Goal: Transaction & Acquisition: Purchase product/service

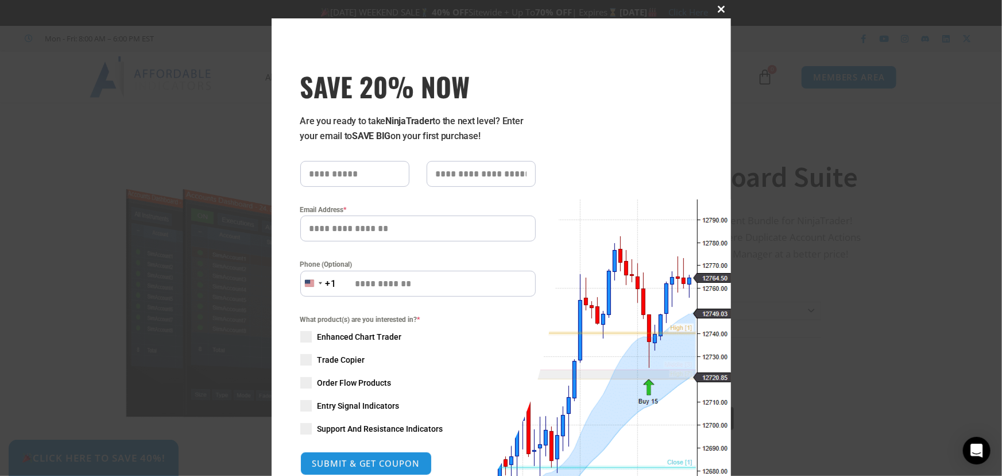
click at [717, 7] on span at bounding box center [722, 9] width 18 height 7
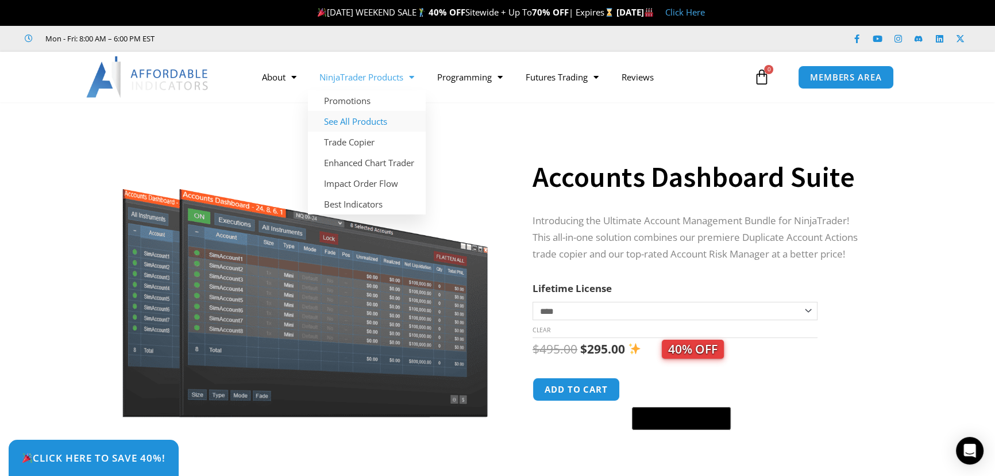
click at [354, 118] on link "See All Products" at bounding box center [367, 121] width 118 height 21
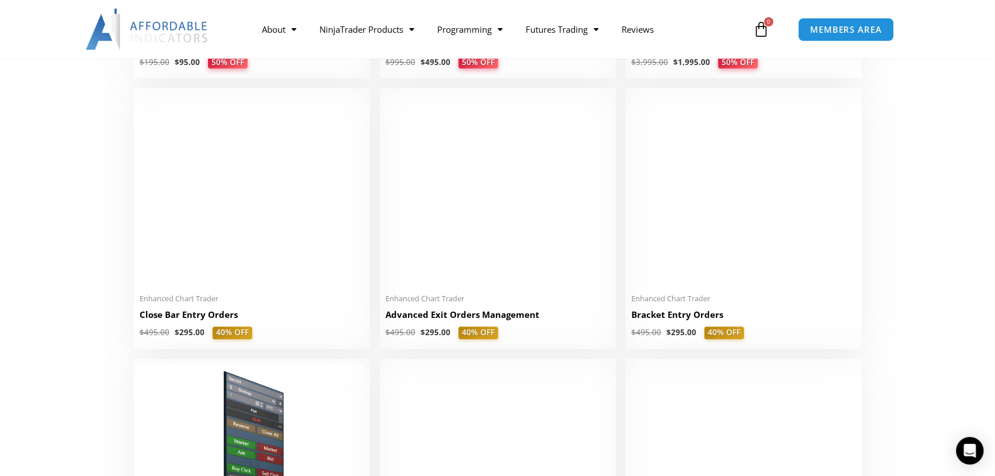
scroll to position [783, 0]
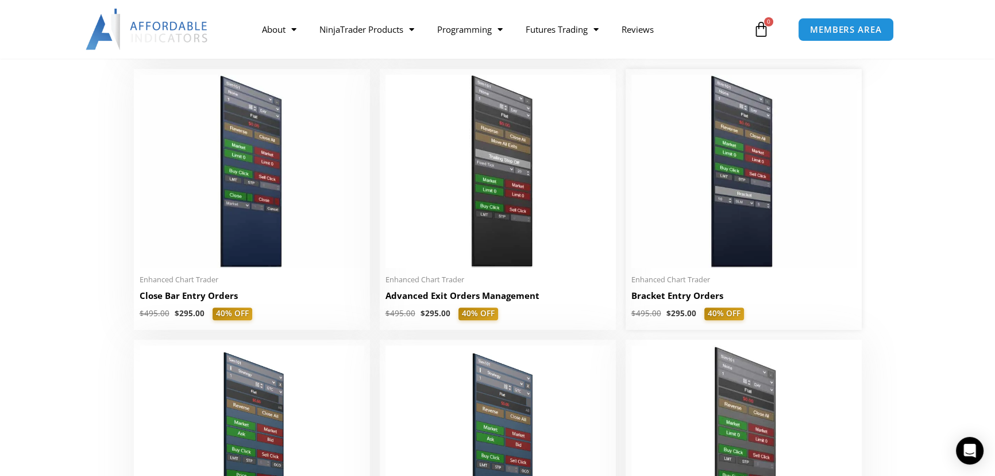
click at [747, 203] on img at bounding box center [743, 171] width 225 height 193
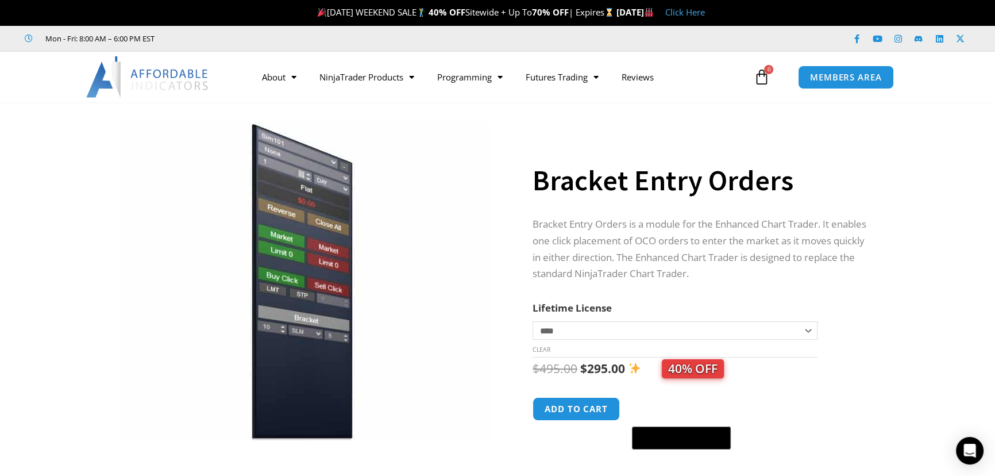
click at [705, 13] on link "Click Here" at bounding box center [685, 11] width 40 height 11
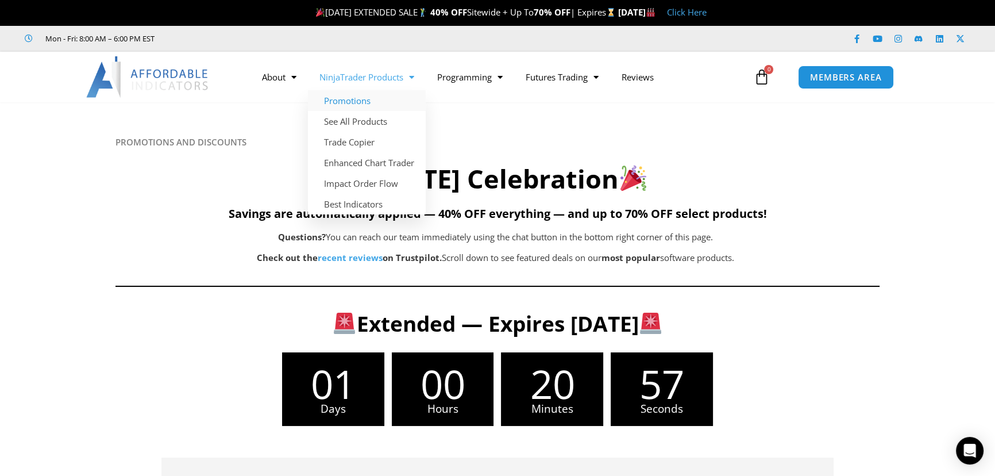
click at [350, 97] on link "Promotions" at bounding box center [367, 100] width 118 height 21
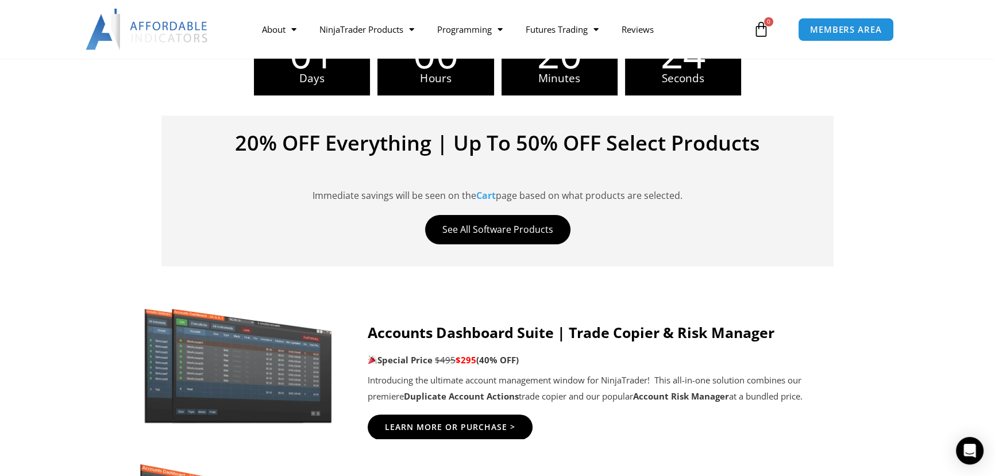
scroll to position [79, 0]
